Goal: Ask a question: Seek information or help from site administrators or community

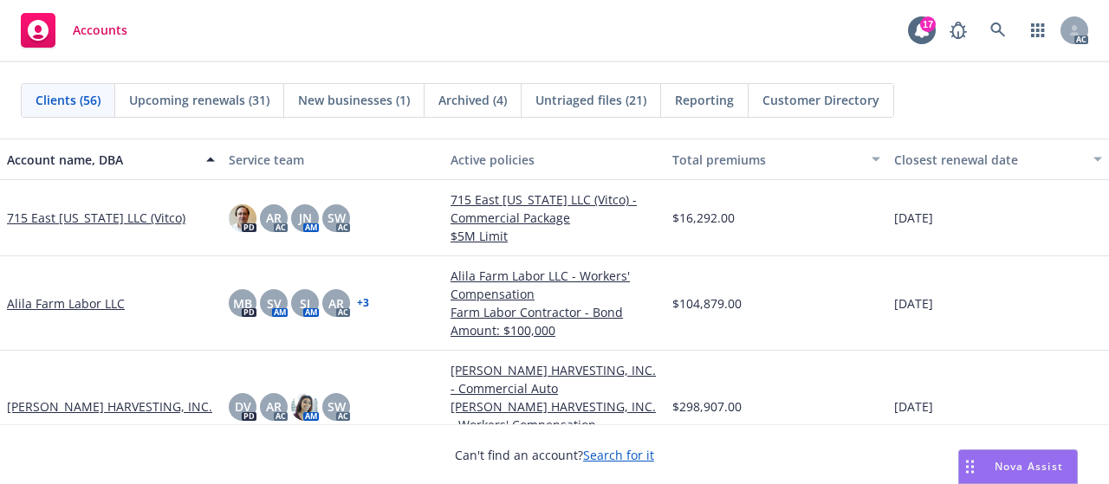
click at [1008, 467] on span "Nova Assist" at bounding box center [1029, 466] width 68 height 15
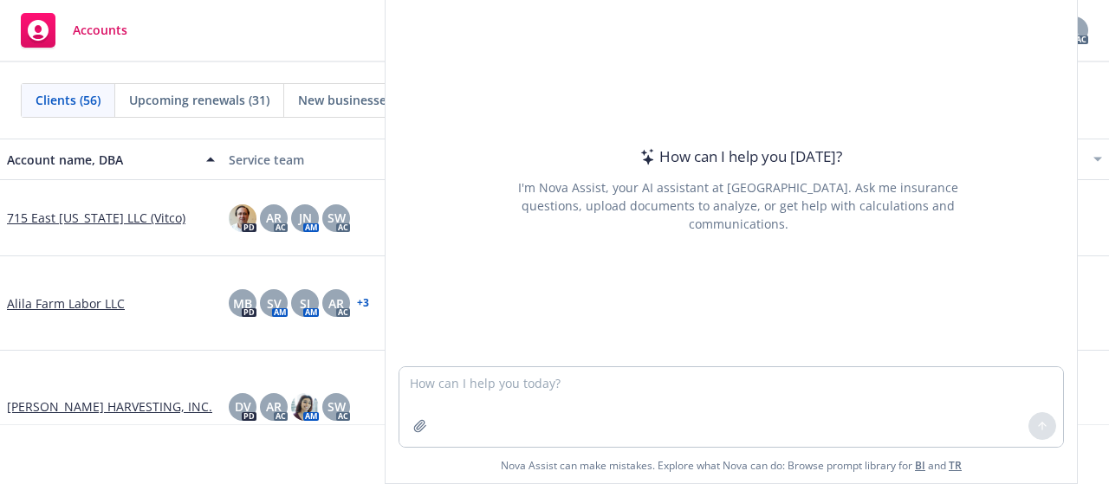
click at [628, 159] on div "How can I help you [DATE]? I'm Nova Assist, your AI assistant at Newfront. Ask …" at bounding box center [738, 189] width 664 height 271
click at [950, 401] on textarea at bounding box center [731, 407] width 664 height 80
click at [303, 49] on div "Accounts 17 AC" at bounding box center [554, 31] width 1109 height 62
